Goal: Obtain resource: Download file/media

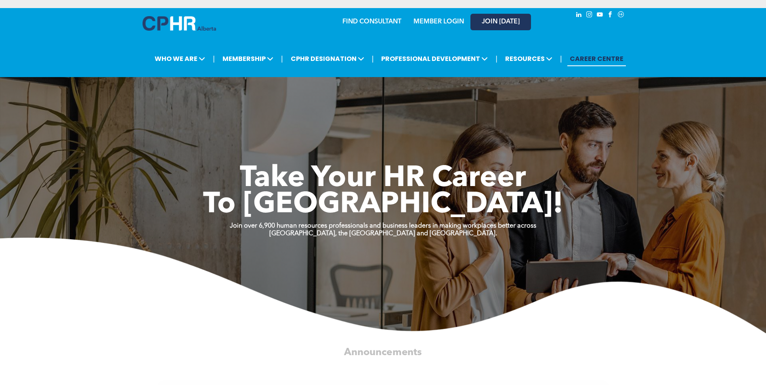
click at [494, 21] on span "JOIN [DATE]" at bounding box center [501, 22] width 38 height 8
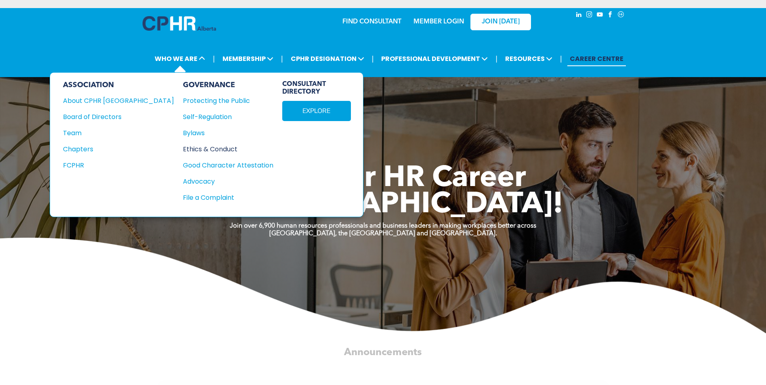
click at [183, 150] on div "Ethics & Conduct" at bounding box center [224, 149] width 82 height 10
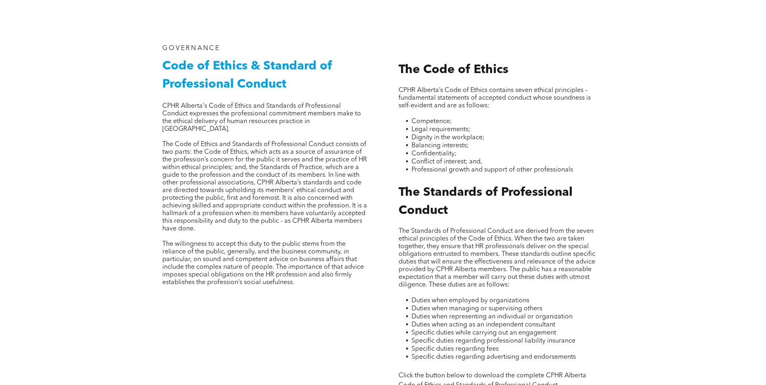
scroll to position [363, 0]
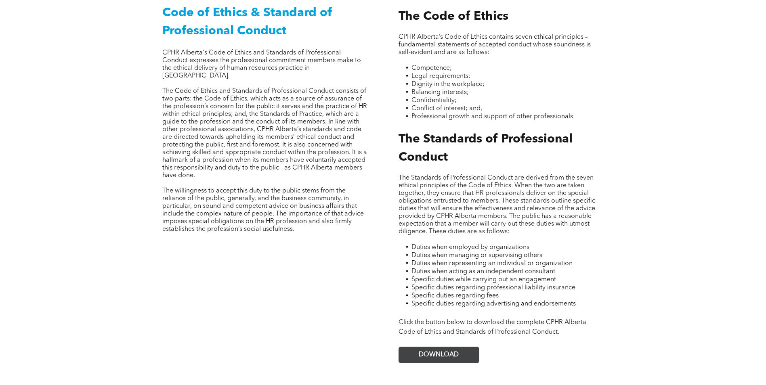
click at [462, 347] on link "DOWNLOAD" at bounding box center [439, 355] width 81 height 17
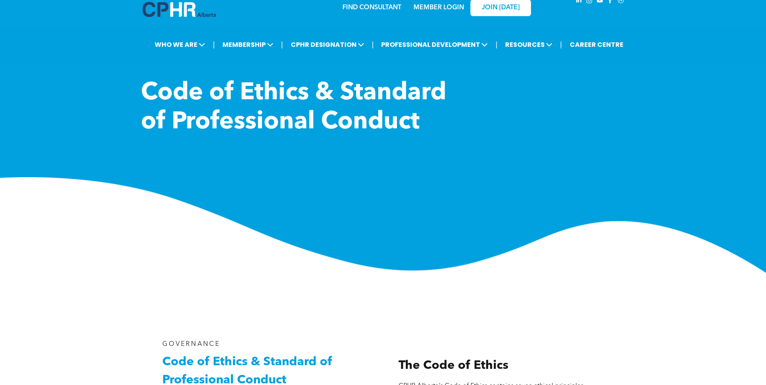
scroll to position [0, 0]
